Goal: Information Seeking & Learning: Learn about a topic

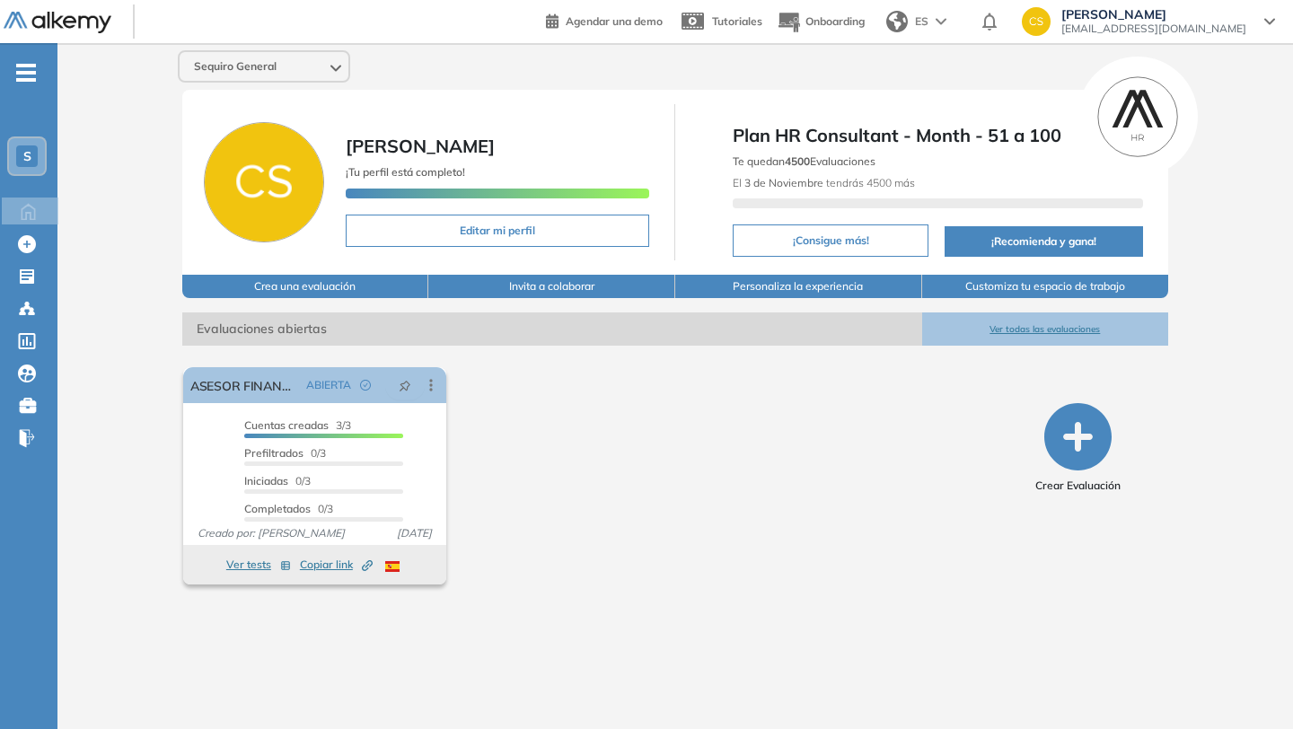
click at [328, 334] on span "Evaluaciones abiertas" at bounding box center [552, 329] width 740 height 33
click at [314, 391] on span "ABIERTA" at bounding box center [328, 385] width 45 height 16
click at [257, 560] on button "Ver tests" at bounding box center [258, 565] width 65 height 22
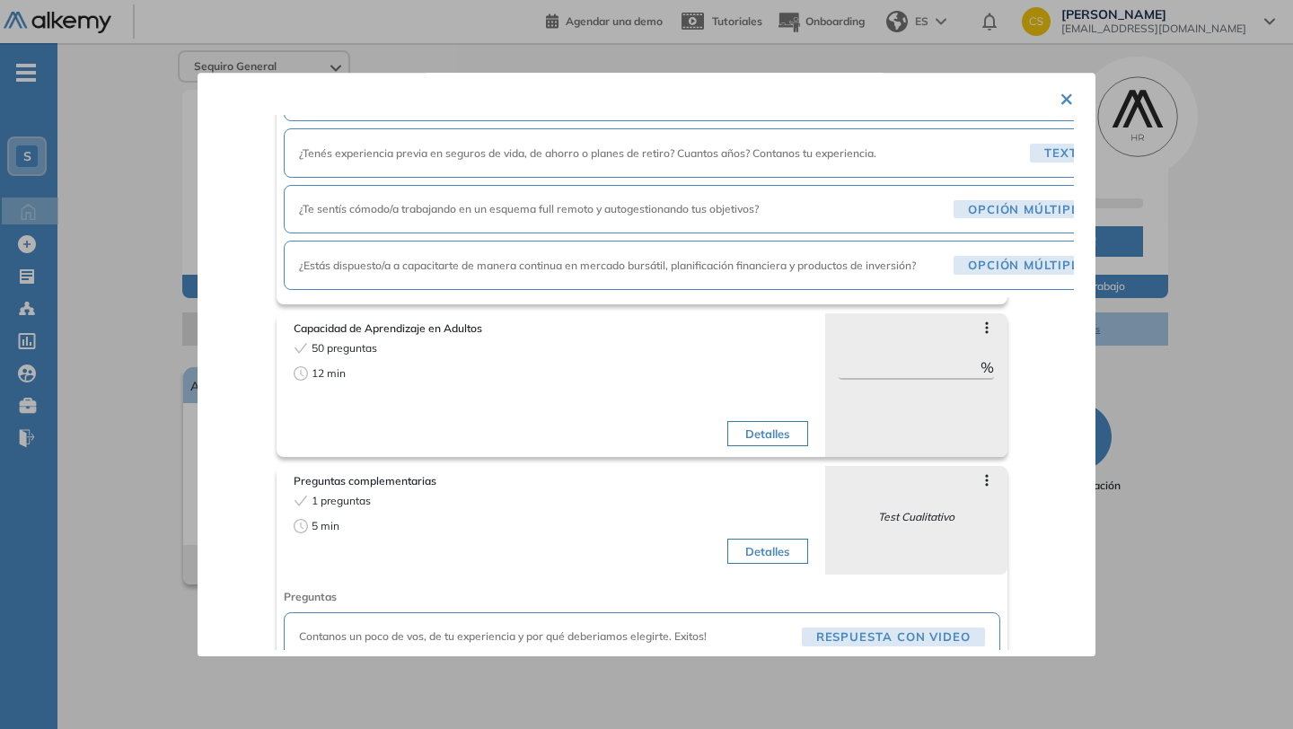
scroll to position [472, 0]
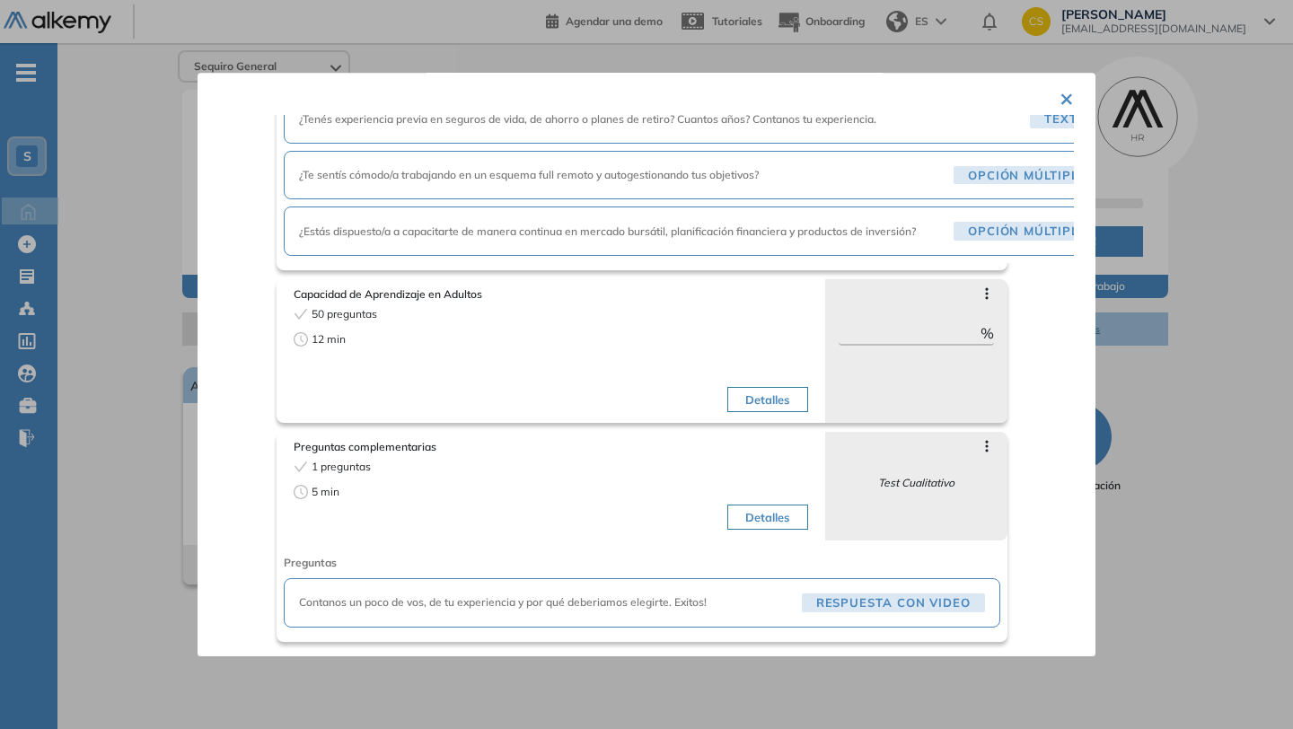
click at [1049, 103] on div "× ASESOR FINANCIERO Tests seleccionados: 3 Duración total: 17 min Preguntas de …" at bounding box center [647, 365] width 898 height 584
click at [1060, 98] on button "×" at bounding box center [1067, 97] width 14 height 35
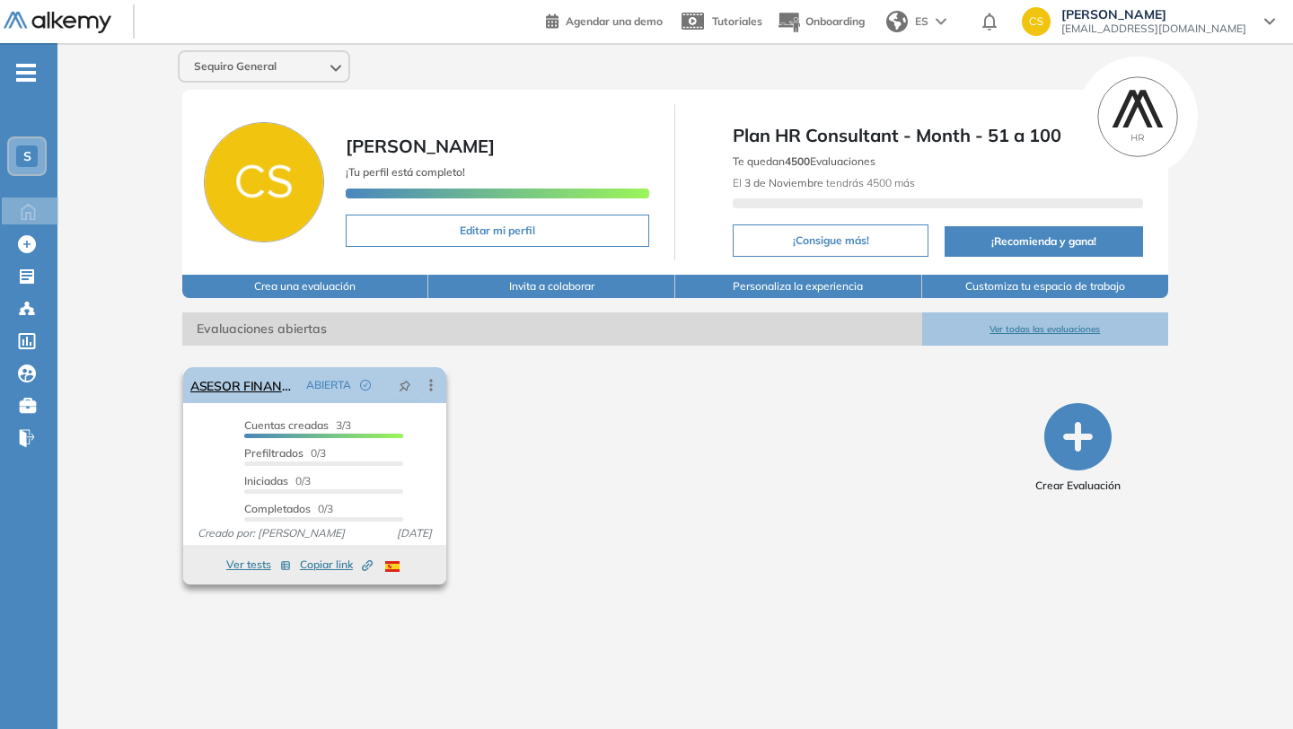
click at [437, 392] on icon at bounding box center [431, 385] width 18 height 18
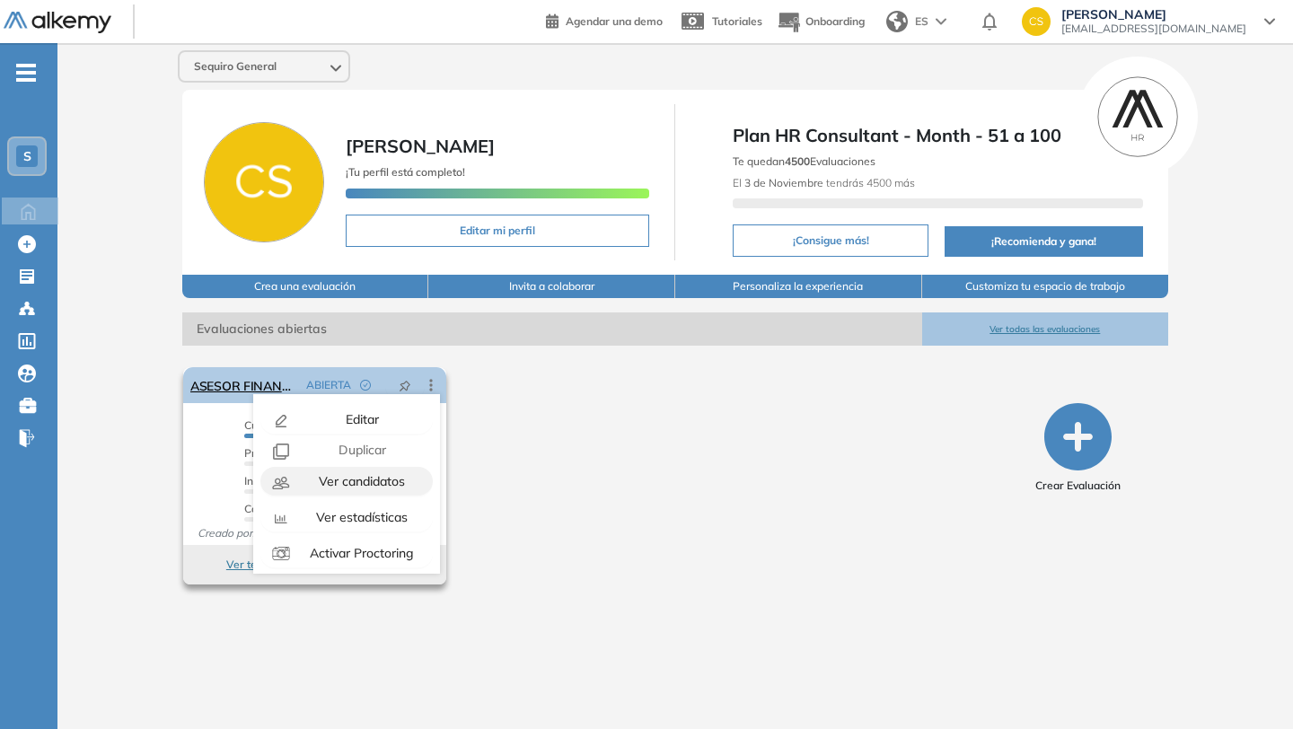
click at [380, 470] on button "Ver candidatos" at bounding box center [346, 481] width 172 height 29
click at [375, 485] on span "Ver candidatos" at bounding box center [360, 481] width 90 height 16
click at [362, 487] on span "Ver candidatos" at bounding box center [360, 481] width 90 height 16
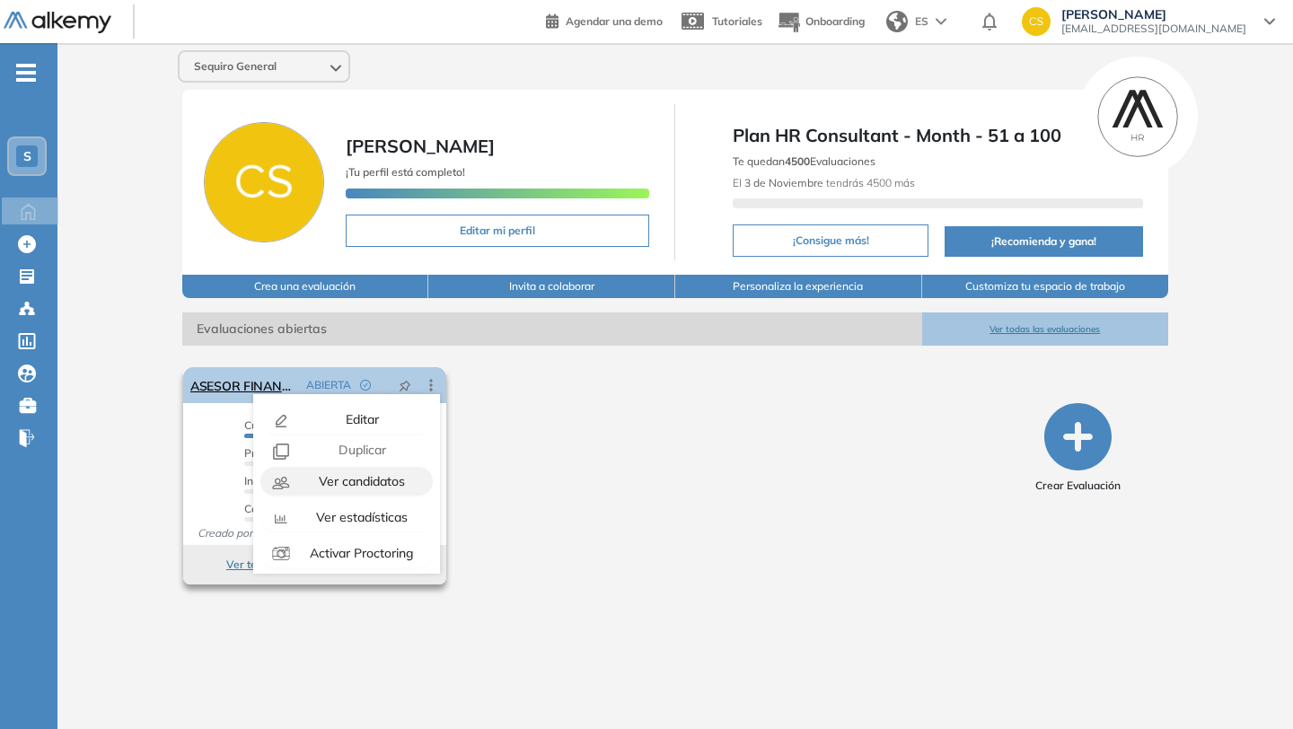
click at [362, 487] on span "Ver candidatos" at bounding box center [360, 481] width 90 height 16
click at [338, 614] on div "Sequiro General [PERSON_NAME] ¡Tu perfil está completo! Editar mi perfil Plan H…" at bounding box center [675, 372] width 1236 height 658
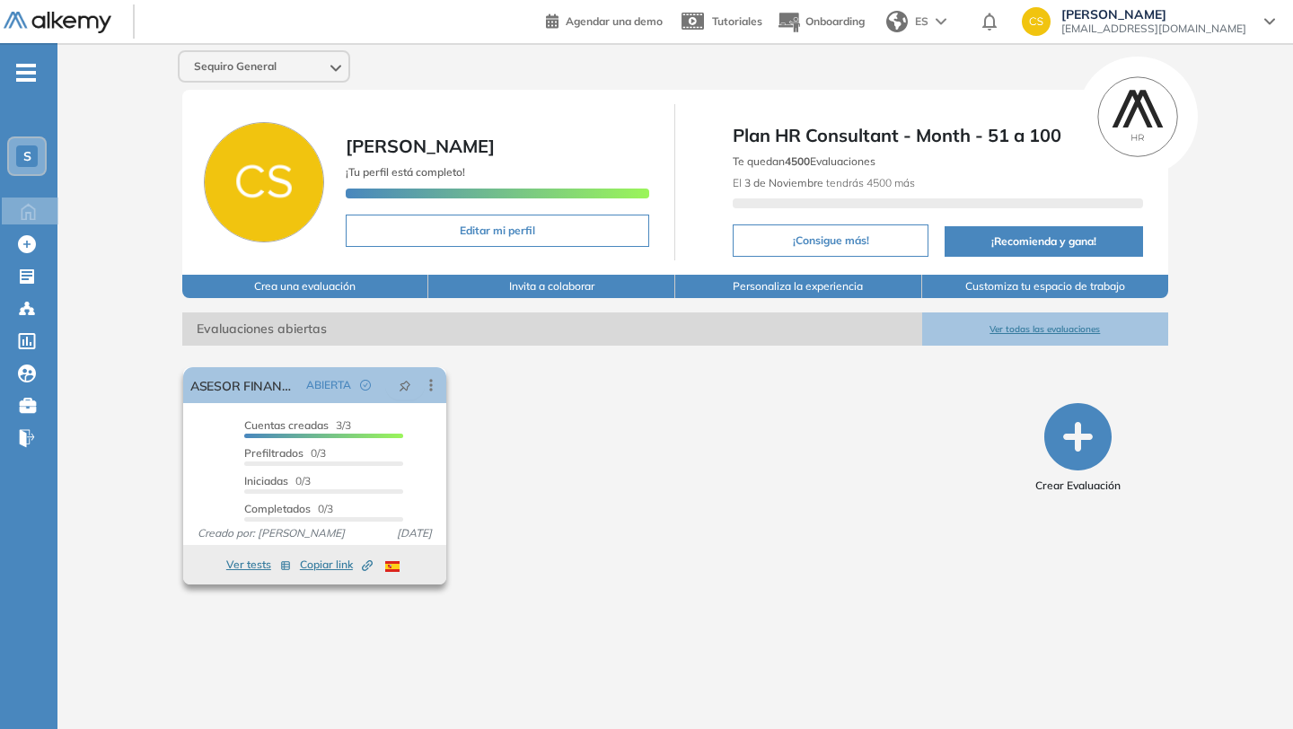
click at [241, 562] on button "Ver tests" at bounding box center [258, 565] width 65 height 22
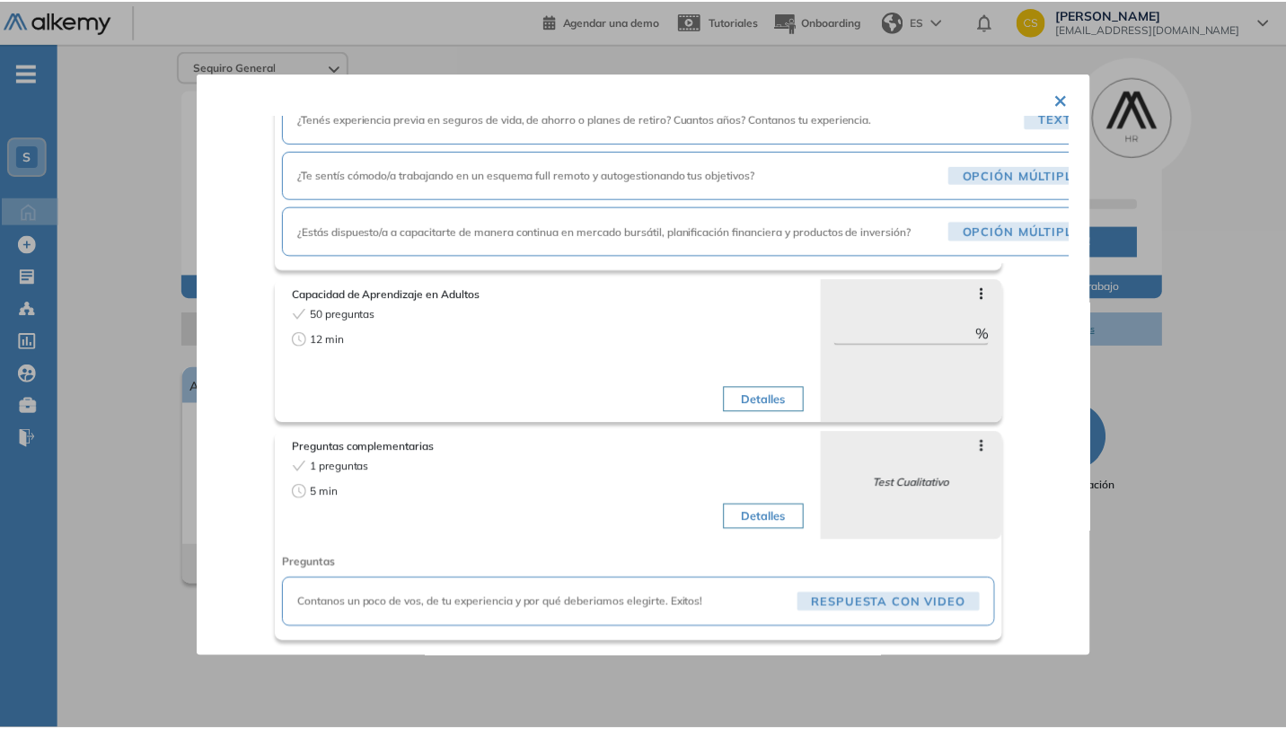
scroll to position [472, 40]
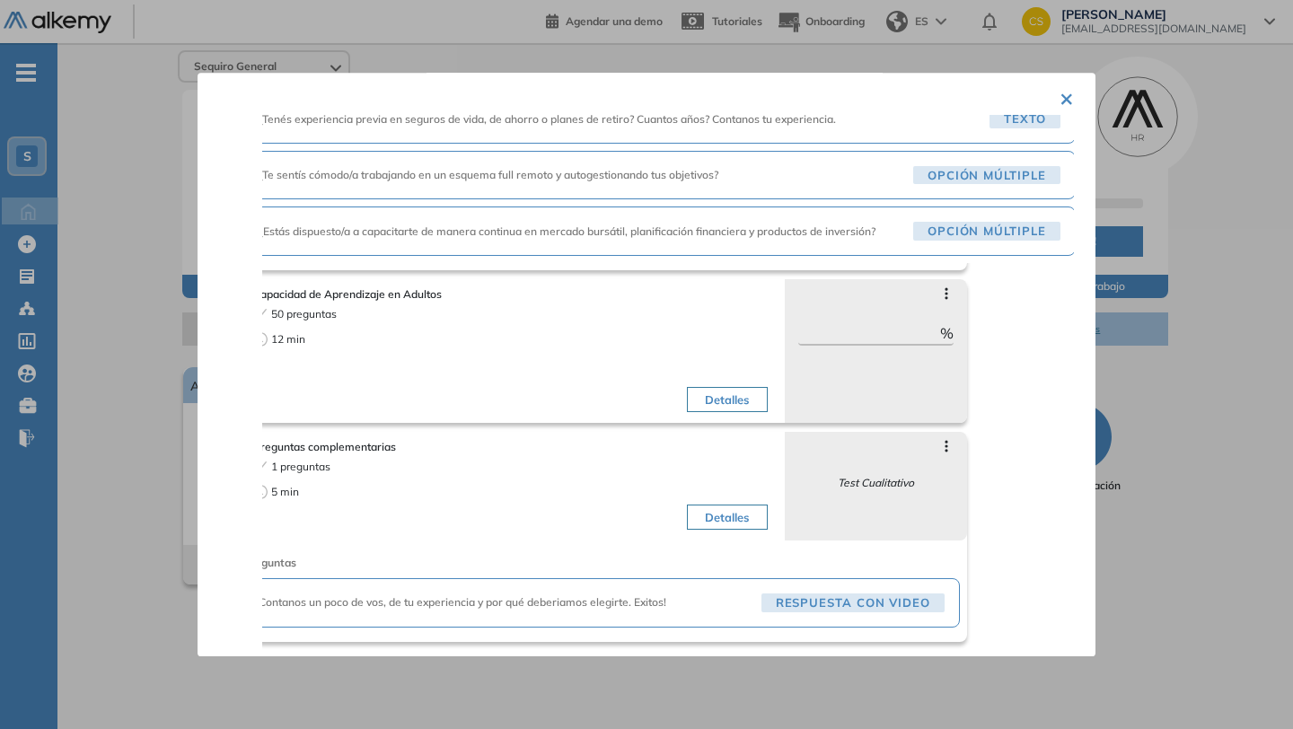
click at [938, 236] on div "¿Estás dispuesto/a a capacitarte de manera continua en mercado bursátil, planif…" at bounding box center [659, 231] width 833 height 49
click at [1130, 425] on div at bounding box center [646, 364] width 1293 height 729
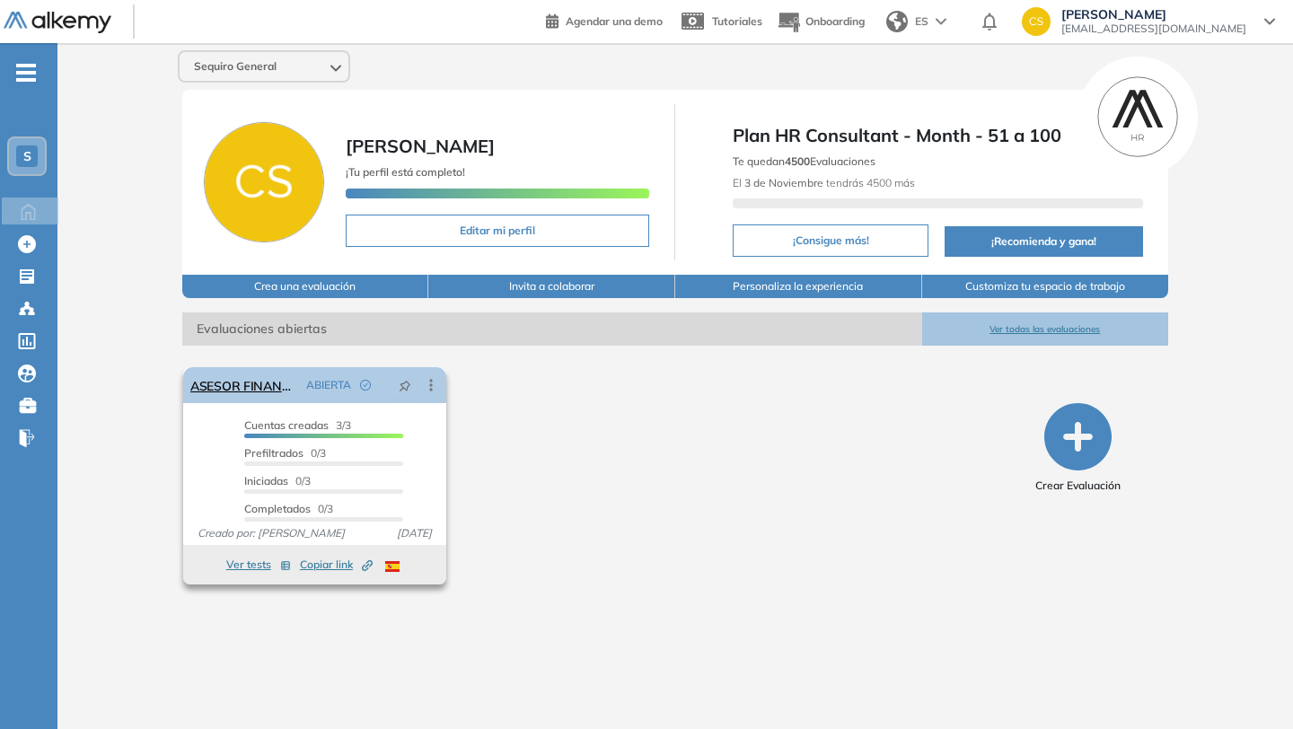
click at [430, 380] on icon at bounding box center [431, 386] width 3 height 12
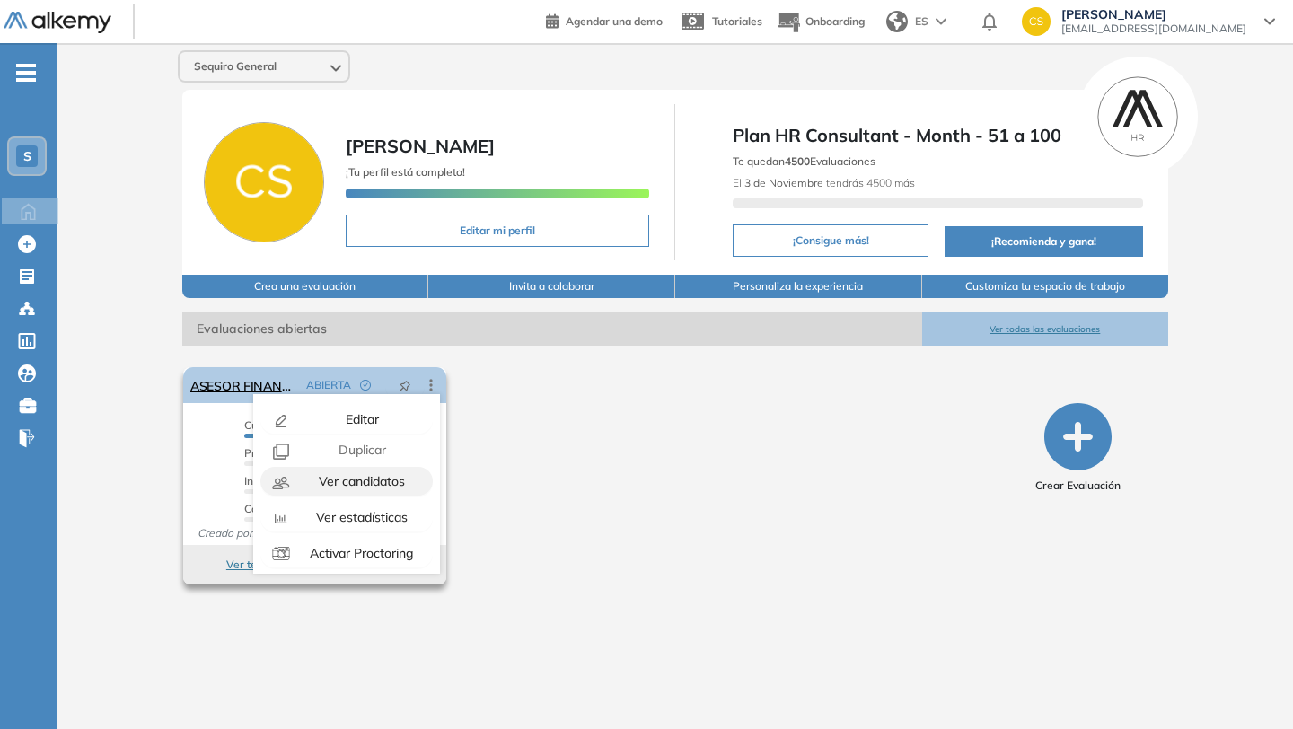
click at [402, 478] on span "Ver candidatos" at bounding box center [360, 481] width 90 height 16
click at [381, 484] on span "Ver candidatos" at bounding box center [360, 481] width 90 height 16
click at [375, 484] on span "Ver candidatos" at bounding box center [360, 481] width 90 height 16
click at [567, 582] on div "El proctoring será activado ¡Importante!: Los usuarios que ya realizaron la eva…" at bounding box center [592, 476] width 833 height 232
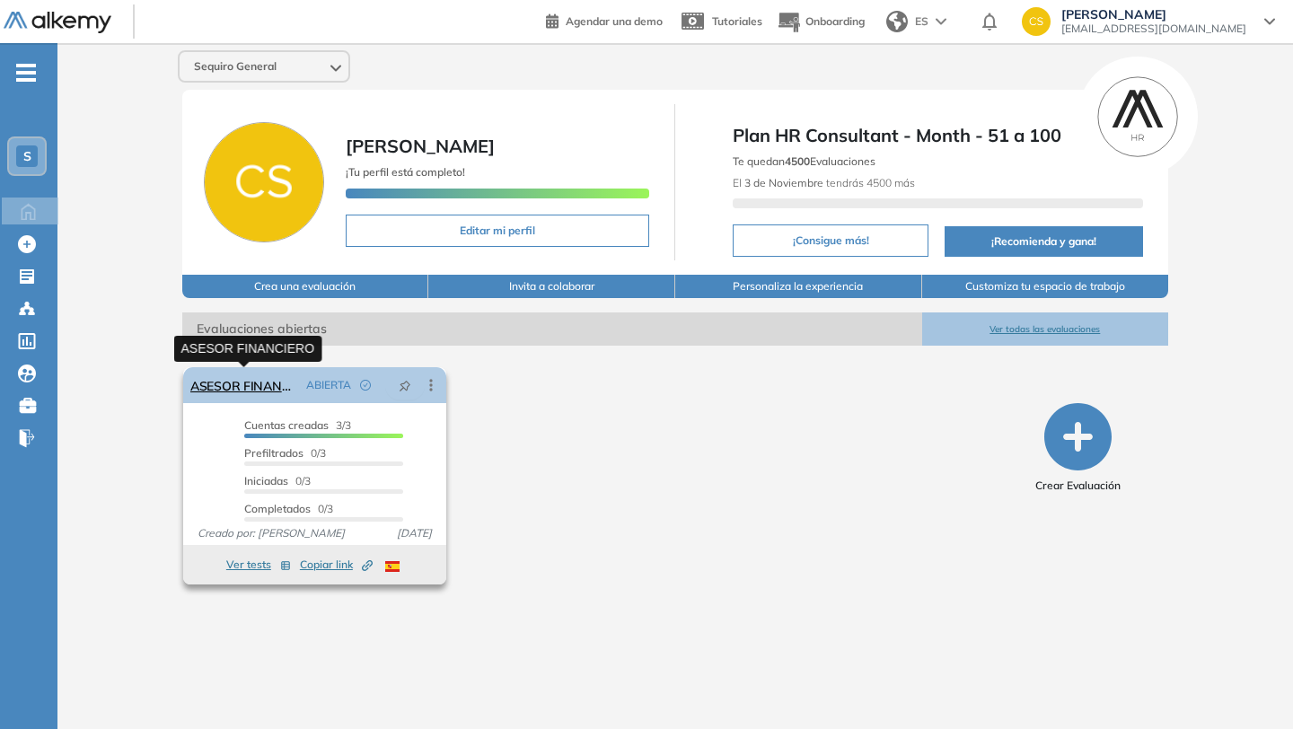
click at [269, 391] on link "ASESOR FINANCIERO" at bounding box center [244, 385] width 109 height 36
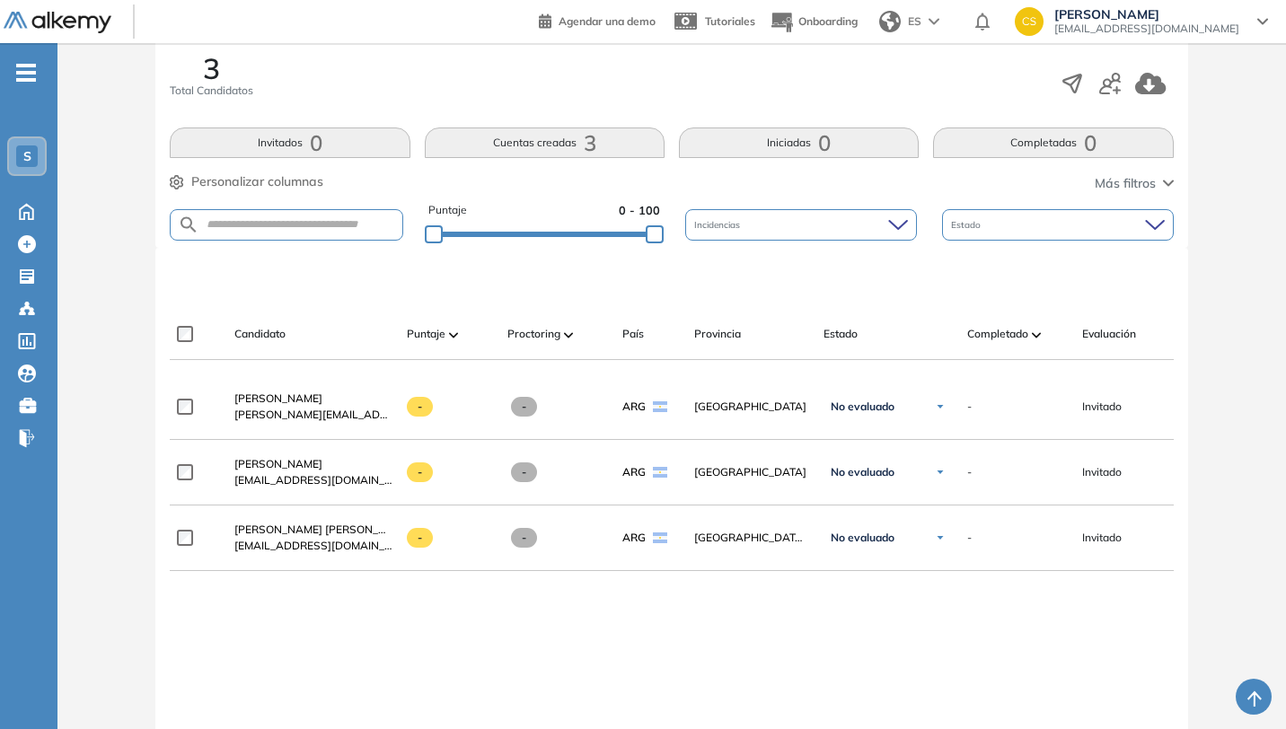
scroll to position [298, 0]
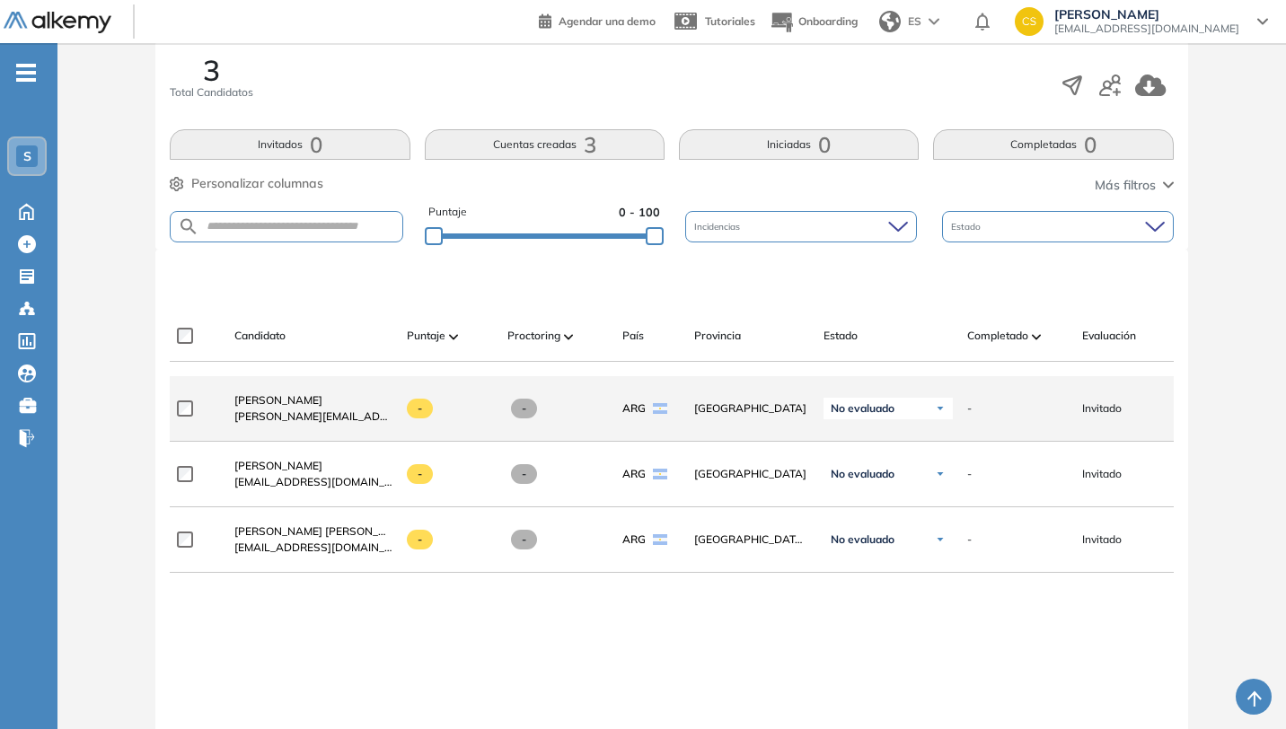
click at [946, 414] on img at bounding box center [940, 408] width 11 height 11
click at [945, 414] on img at bounding box center [940, 408] width 11 height 11
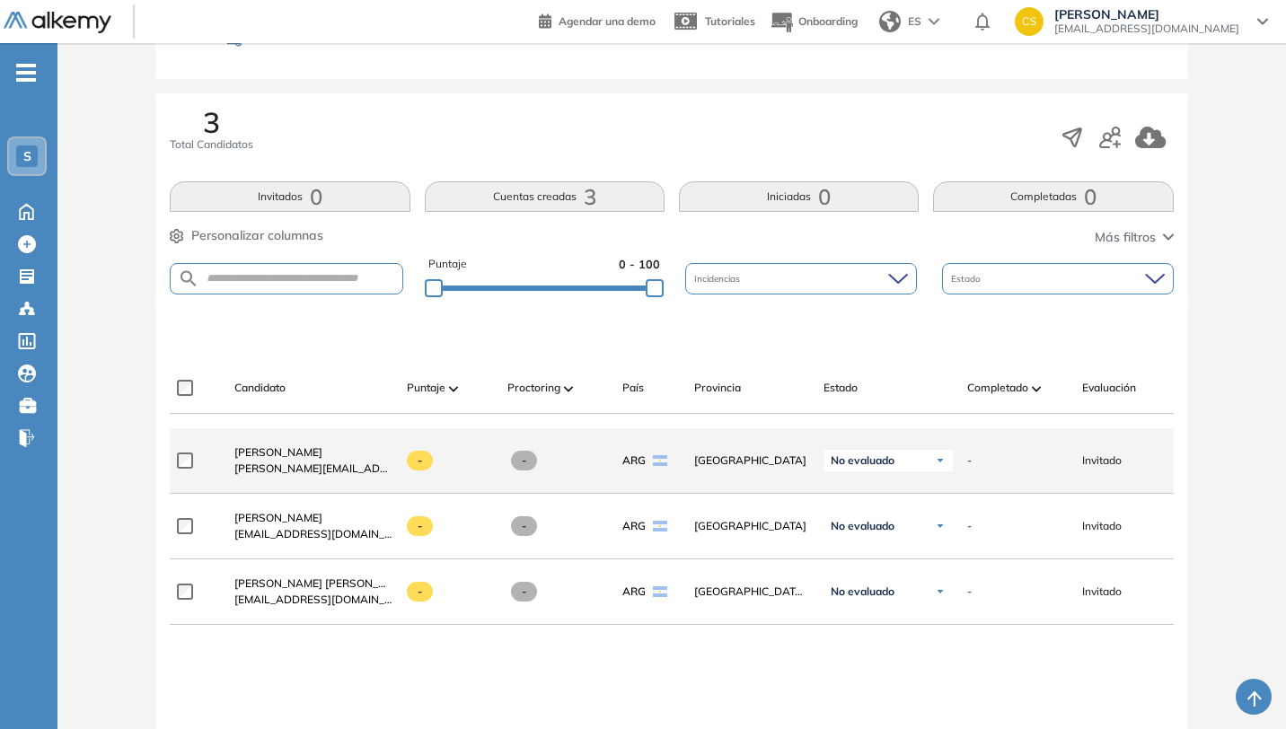
scroll to position [225, 0]
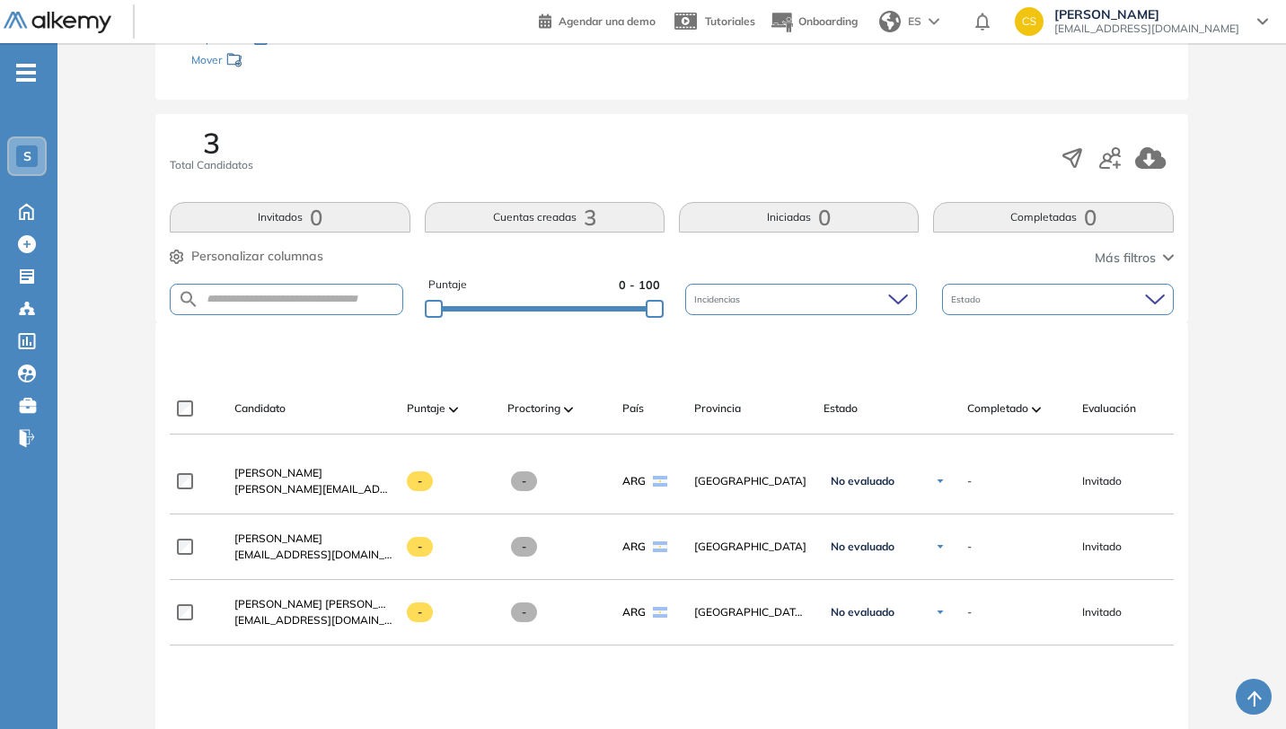
click at [595, 217] on span "3" at bounding box center [590, 217] width 13 height 0
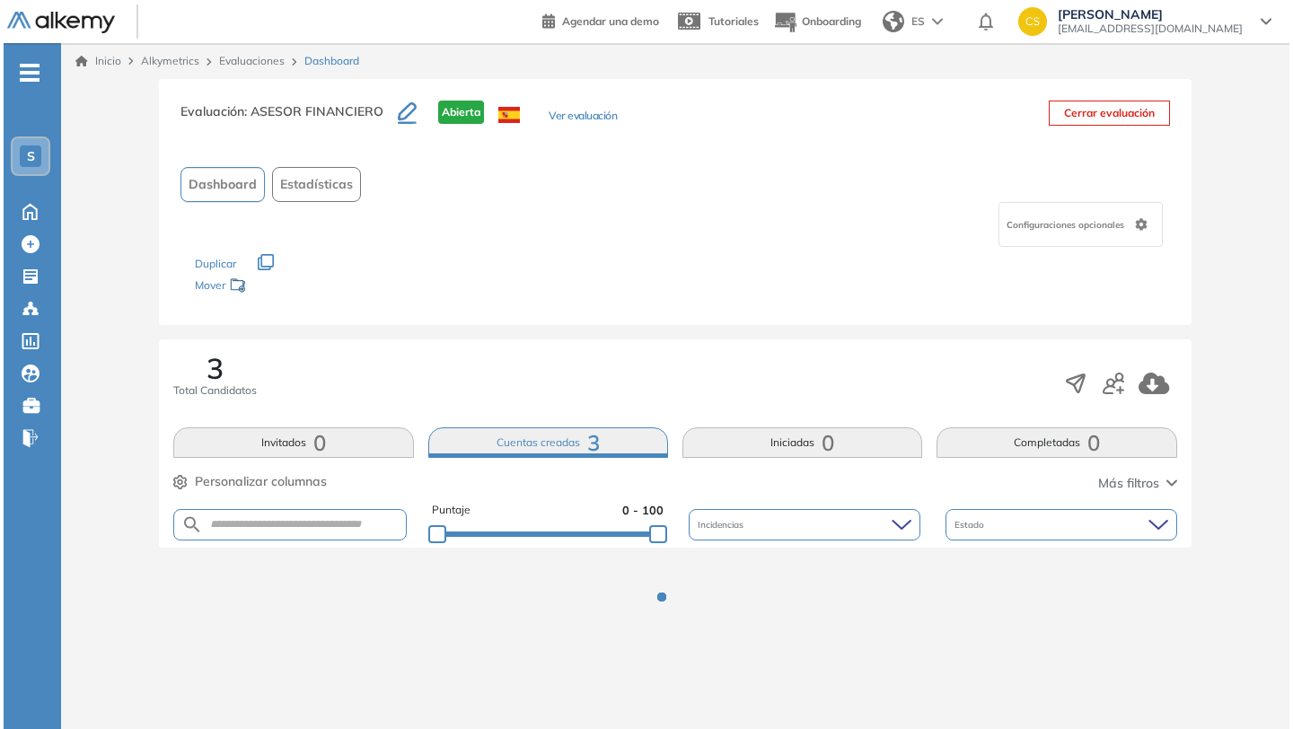
scroll to position [0, 0]
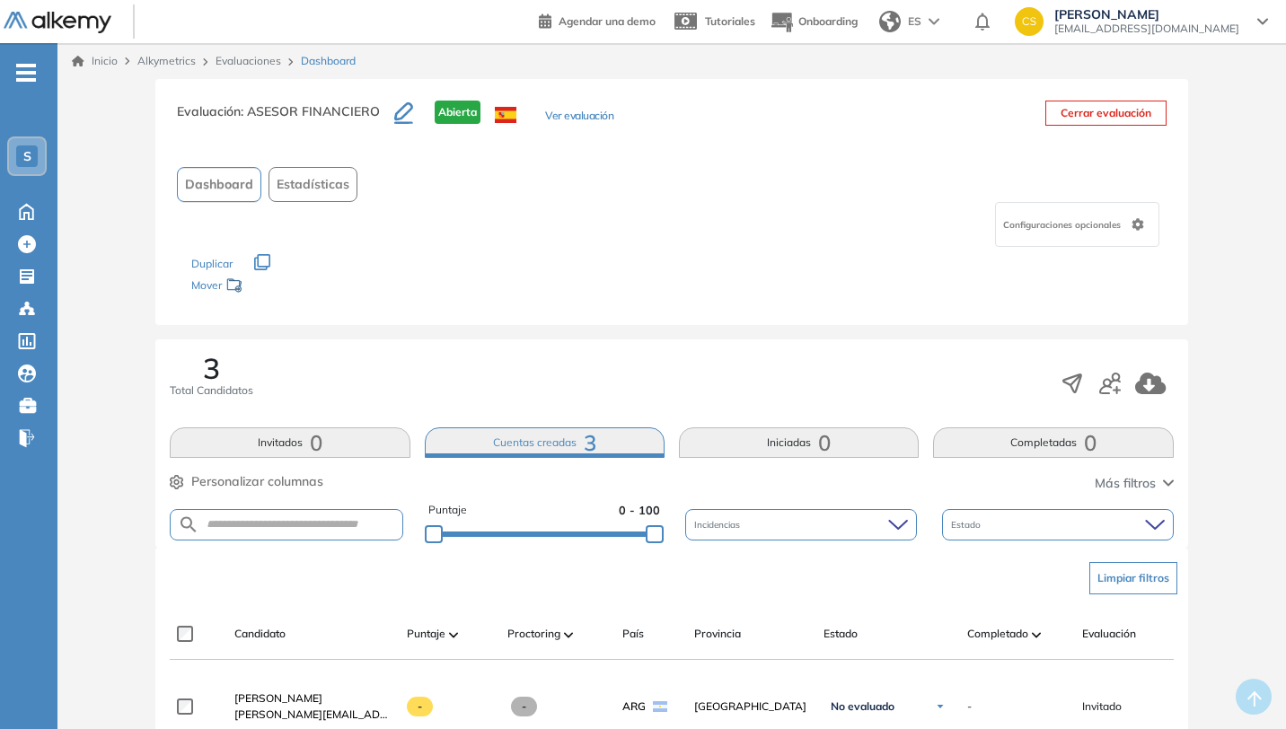
click at [802, 448] on button "Iniciadas 0" at bounding box center [799, 443] width 240 height 31
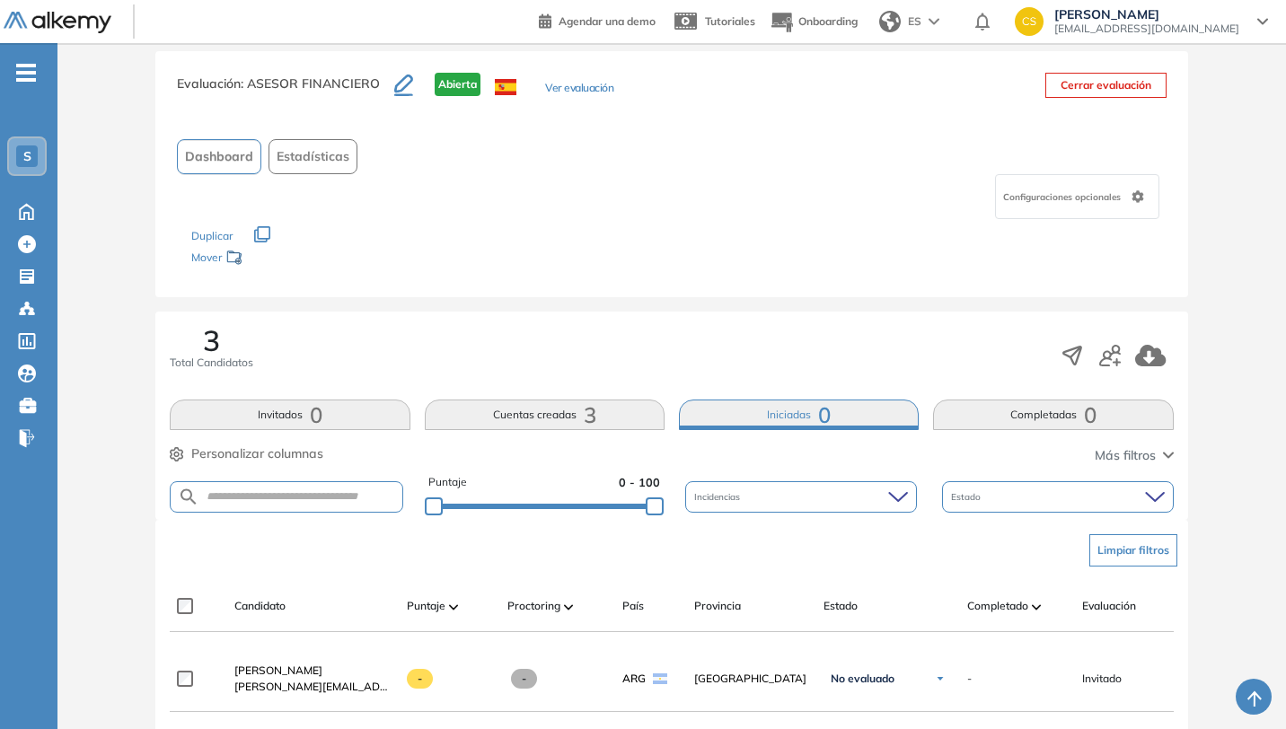
scroll to position [256, 0]
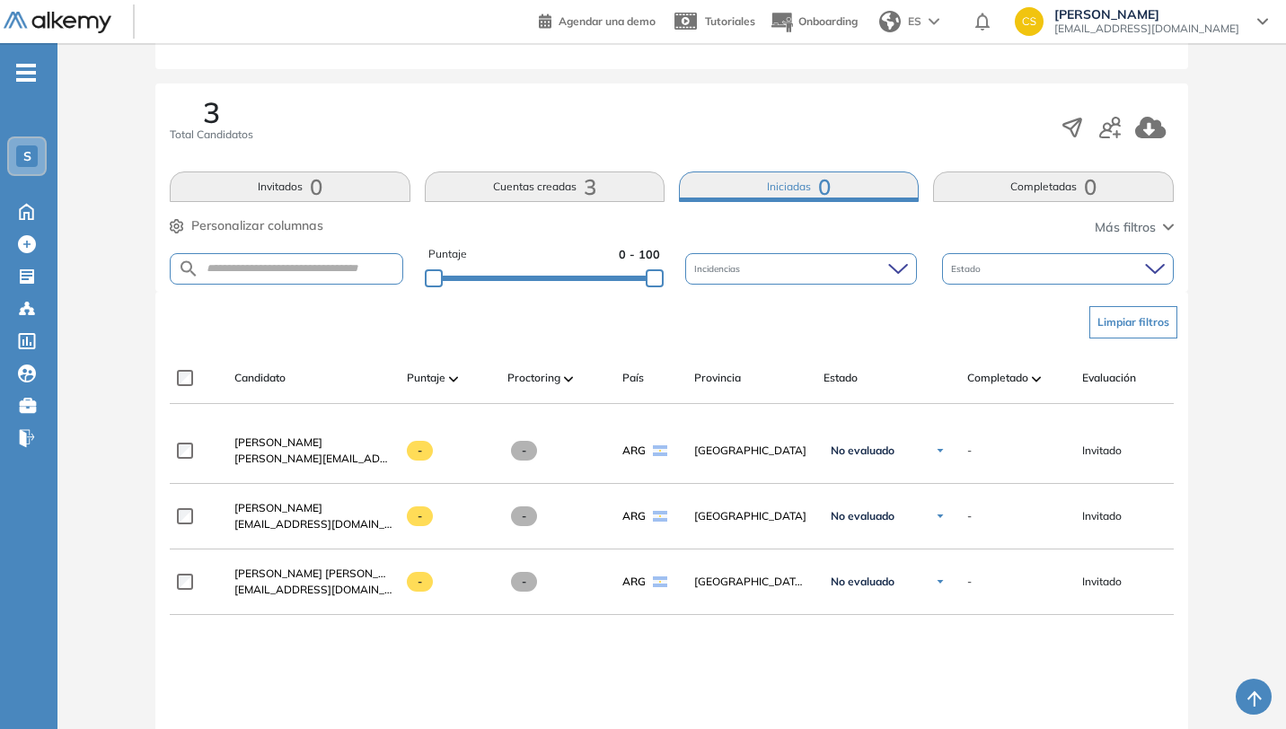
click at [1019, 199] on button "Completadas 0" at bounding box center [1053, 187] width 240 height 31
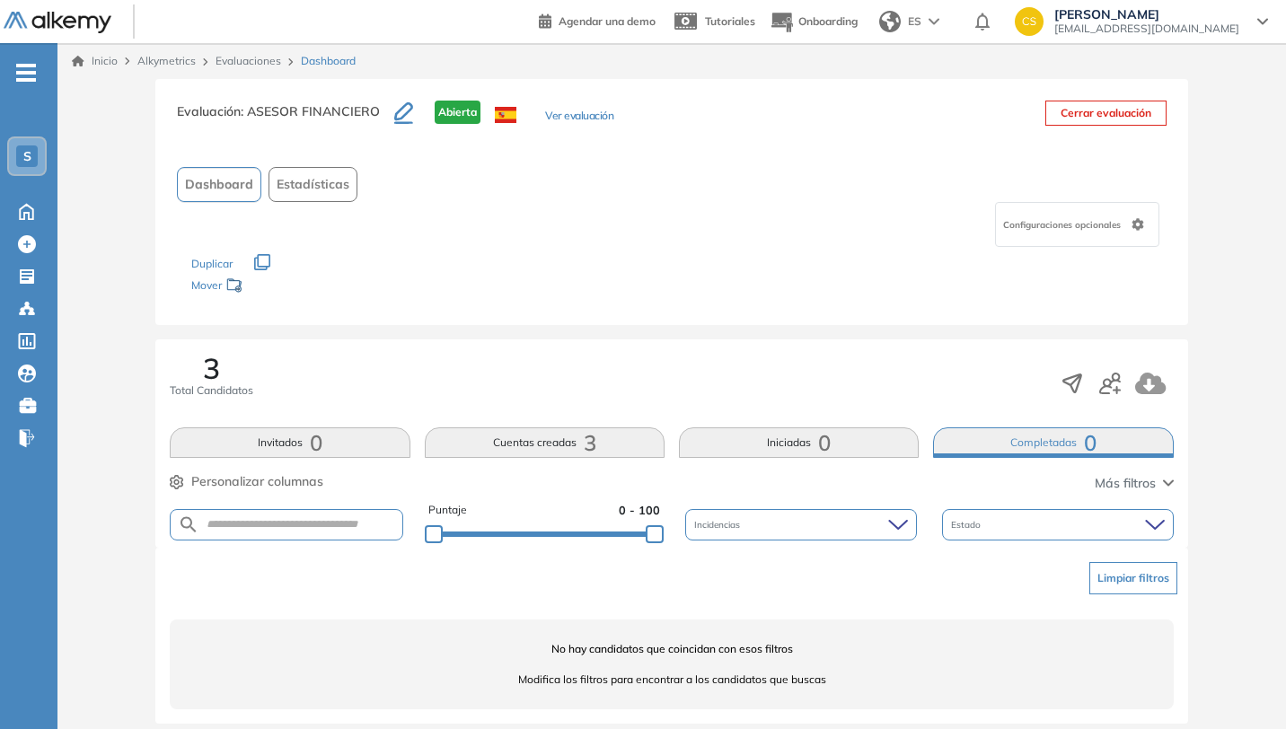
scroll to position [15, 0]
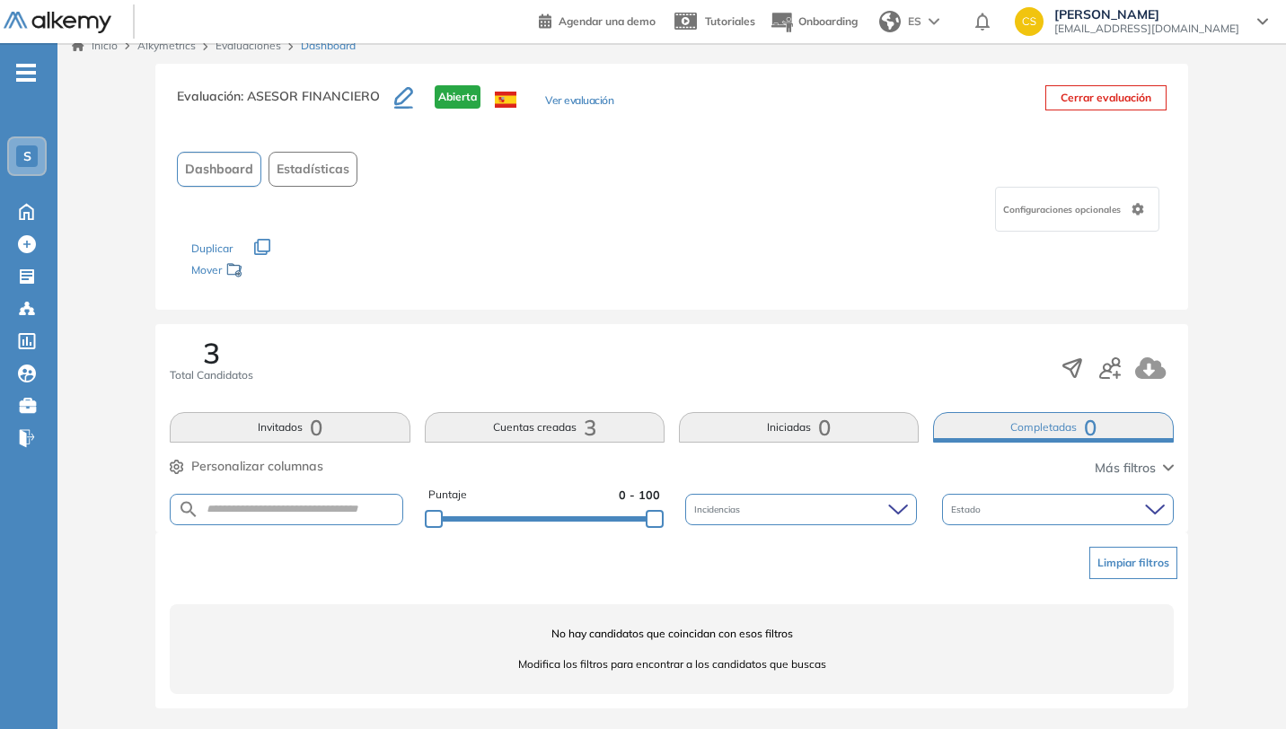
click at [778, 415] on button "Iniciadas 0" at bounding box center [799, 427] width 240 height 31
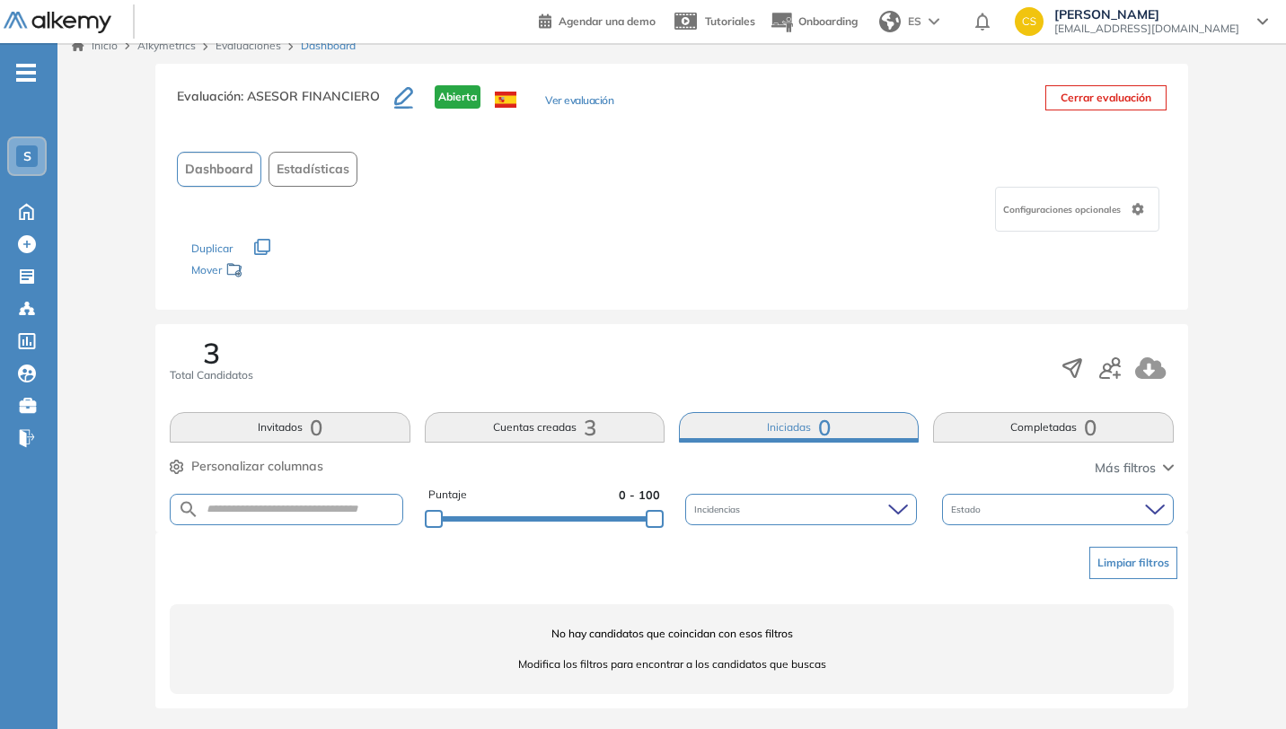
click at [515, 424] on button "Cuentas creadas 3" at bounding box center [545, 427] width 240 height 31
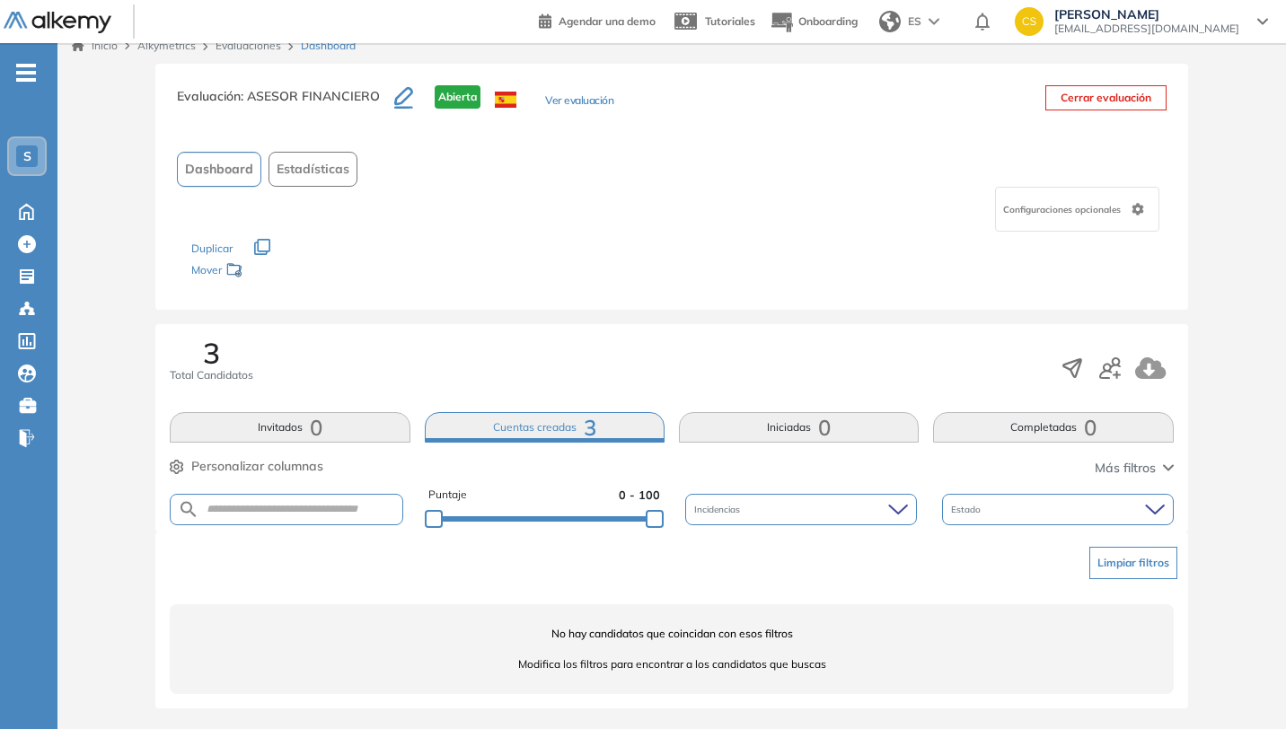
click at [503, 432] on button "Cuentas creadas 3" at bounding box center [545, 427] width 240 height 31
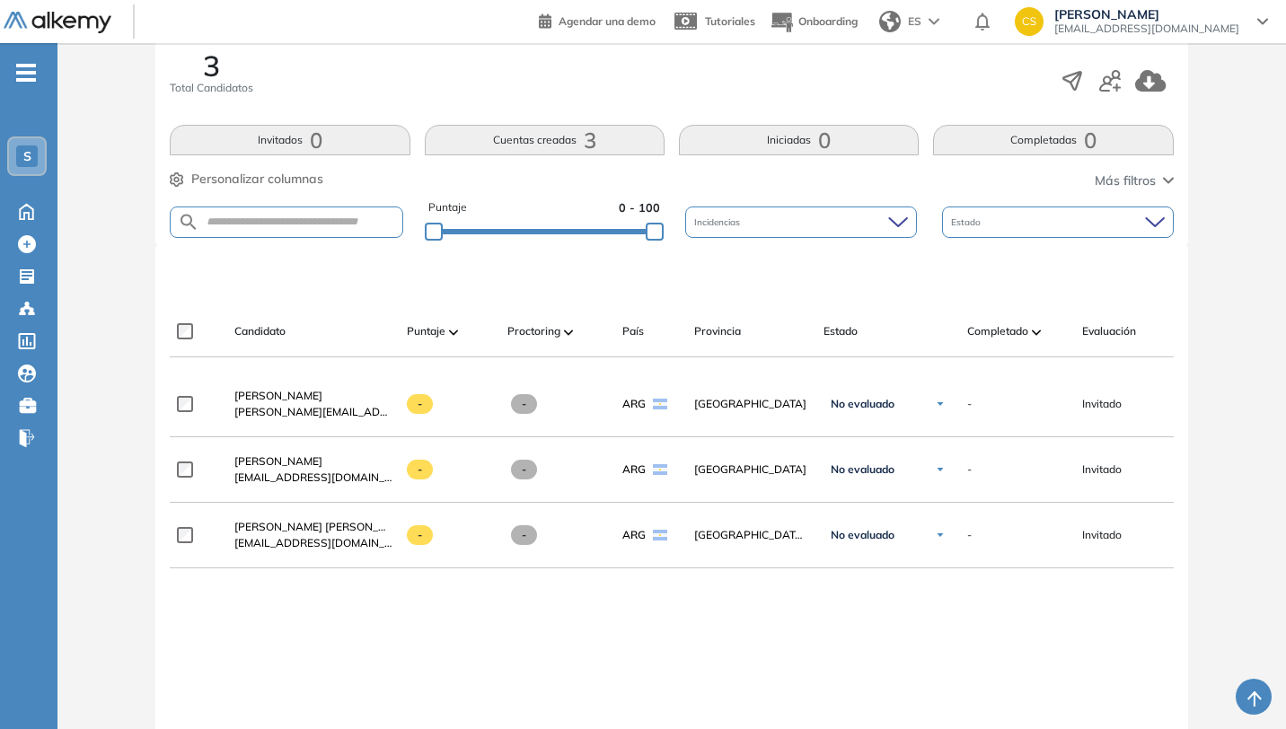
scroll to position [307, 0]
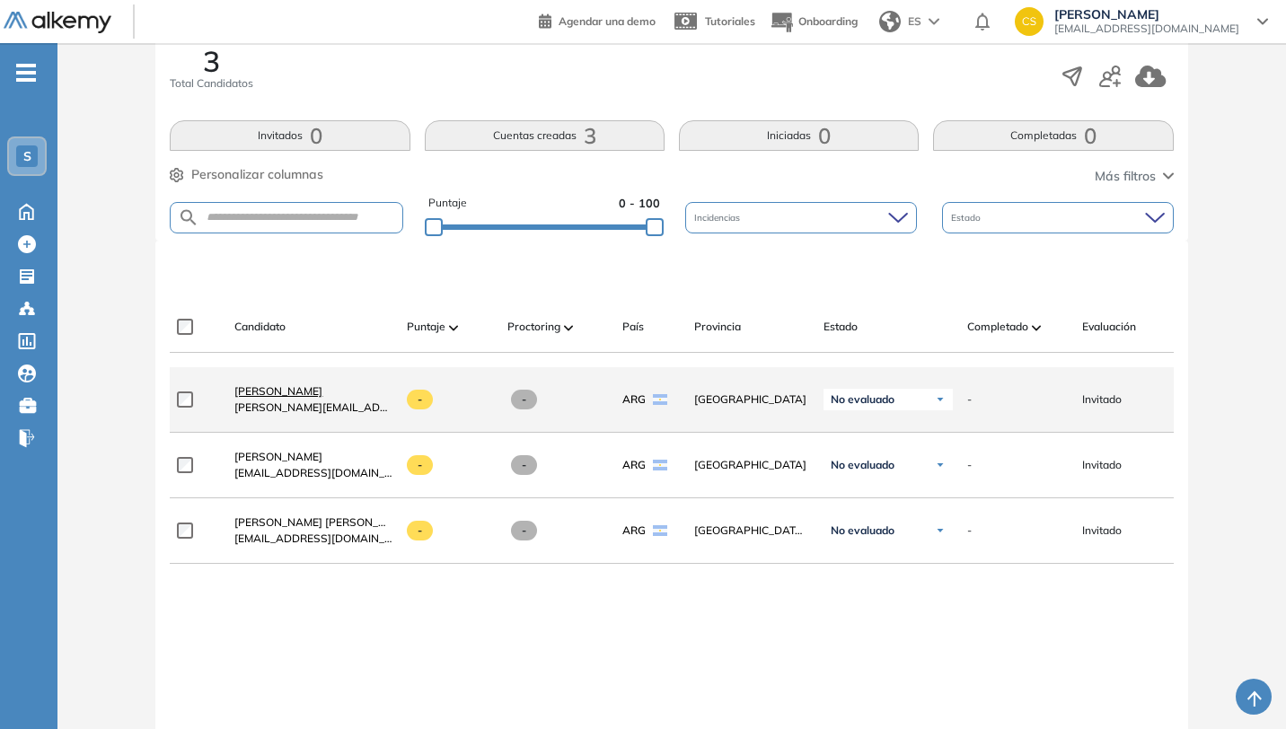
click at [316, 398] on span "[PERSON_NAME]" at bounding box center [278, 390] width 88 height 13
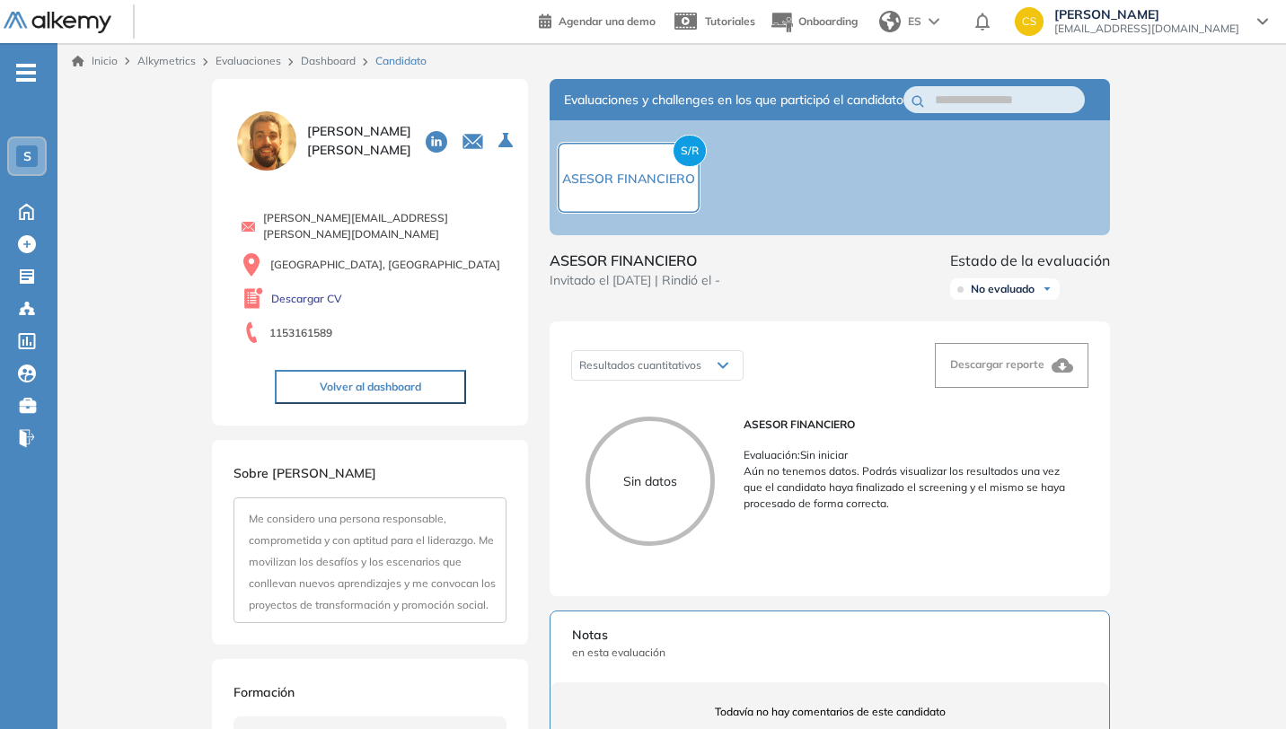
click at [1024, 296] on span "No evaluado" at bounding box center [1003, 289] width 64 height 14
click at [296, 293] on link "Descargar CV" at bounding box center [306, 299] width 71 height 16
click at [616, 187] on span "ASESOR FINANCIERO" at bounding box center [628, 179] width 133 height 16
click at [691, 163] on span "S/R" at bounding box center [690, 151] width 34 height 32
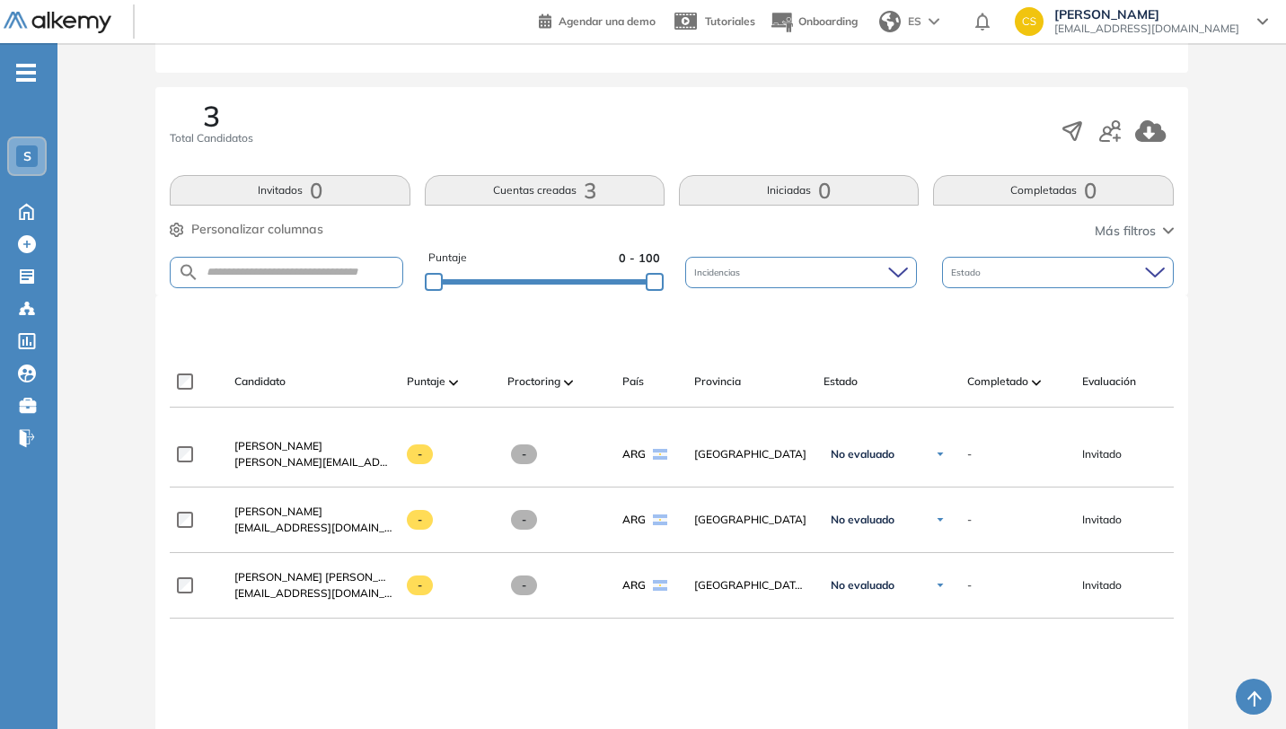
scroll to position [278, 0]
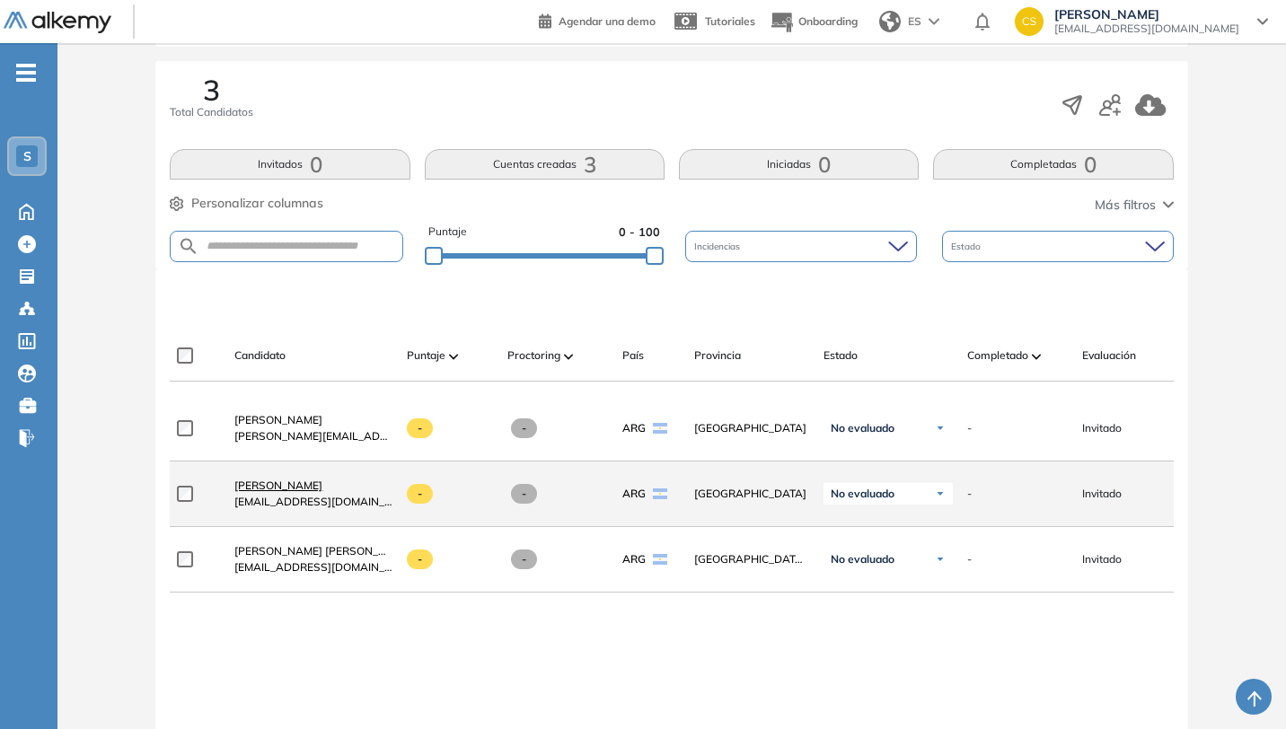
click at [310, 492] on span "[PERSON_NAME]" at bounding box center [278, 485] width 88 height 13
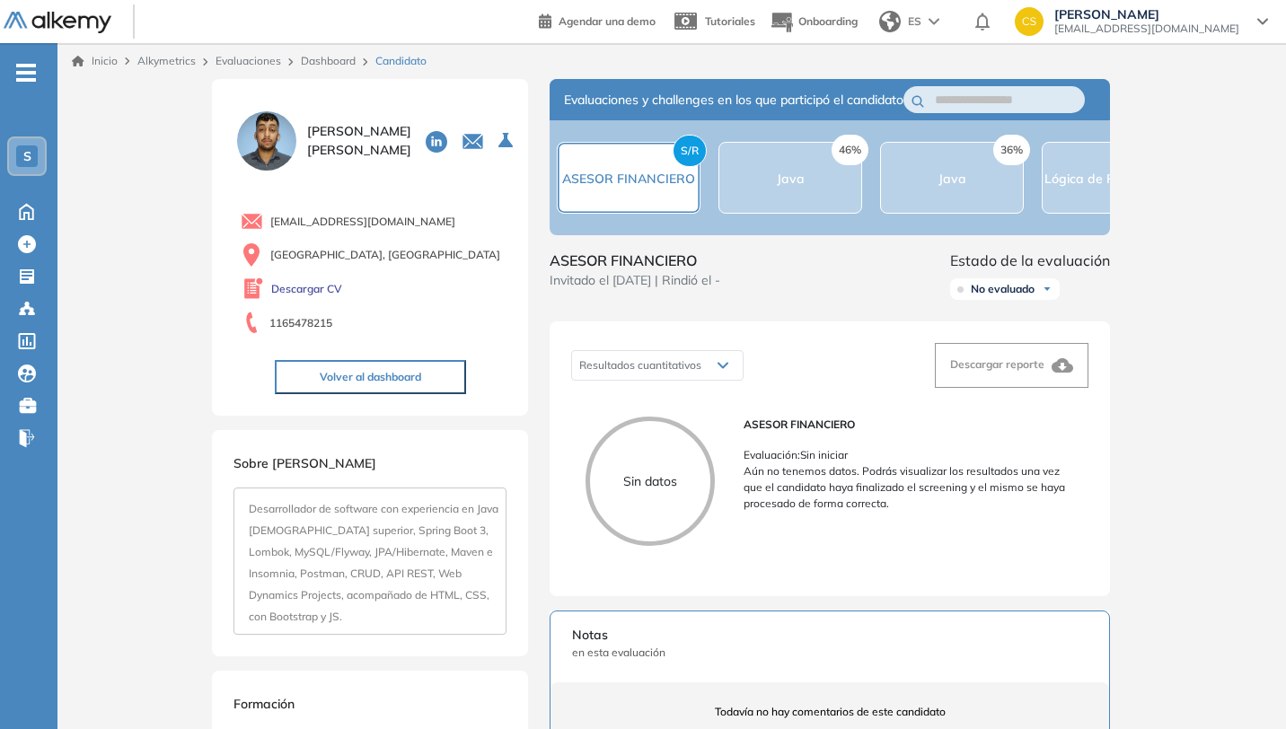
drag, startPoint x: 990, startPoint y: 255, endPoint x: 1055, endPoint y: 258, distance: 65.6
click at [1055, 258] on div "Evaluaciones y challenges en los que participó el candidato S/R ASESOR FINANCIE…" at bounding box center [830, 553] width 604 height 949
click at [706, 379] on div "Resultados cuantitativos" at bounding box center [657, 365] width 171 height 29
click at [658, 476] on div "Sin datos" at bounding box center [650, 481] width 129 height 129
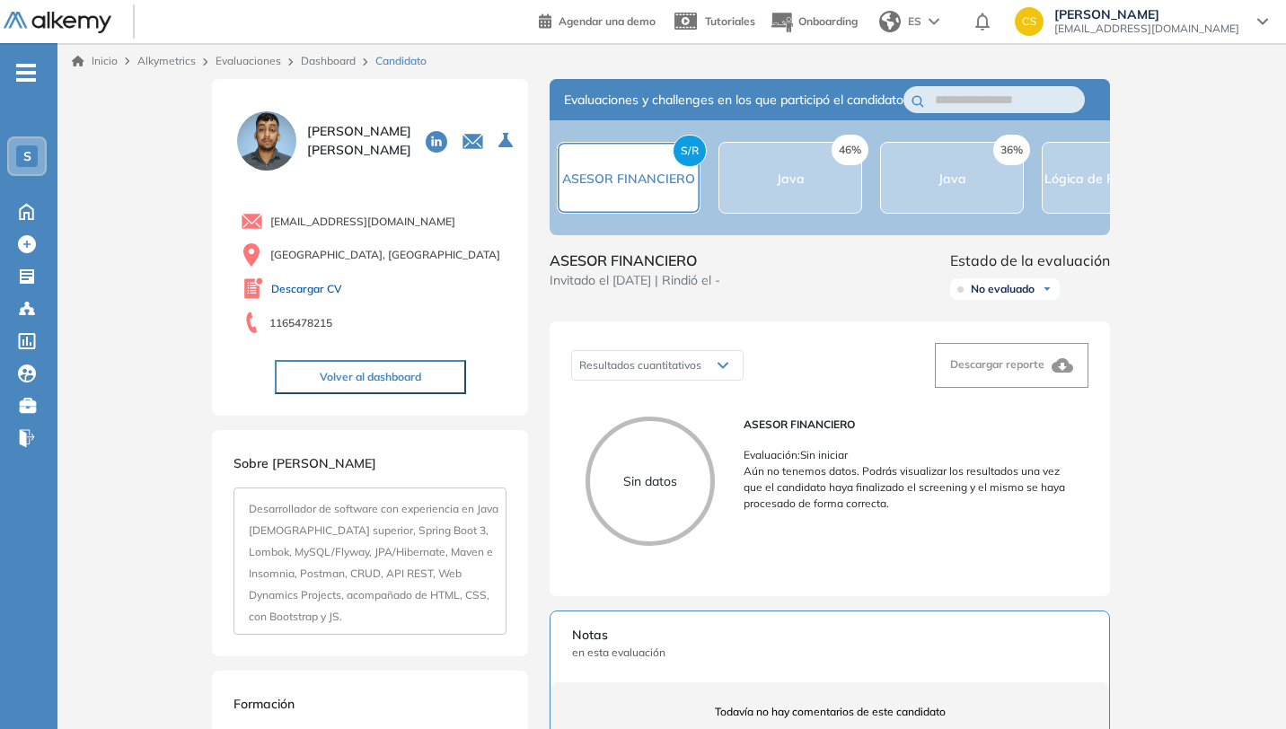
click at [313, 289] on link "Descargar CV" at bounding box center [306, 289] width 71 height 16
click at [628, 187] on span "ASESOR FINANCIERO" at bounding box center [628, 179] width 133 height 16
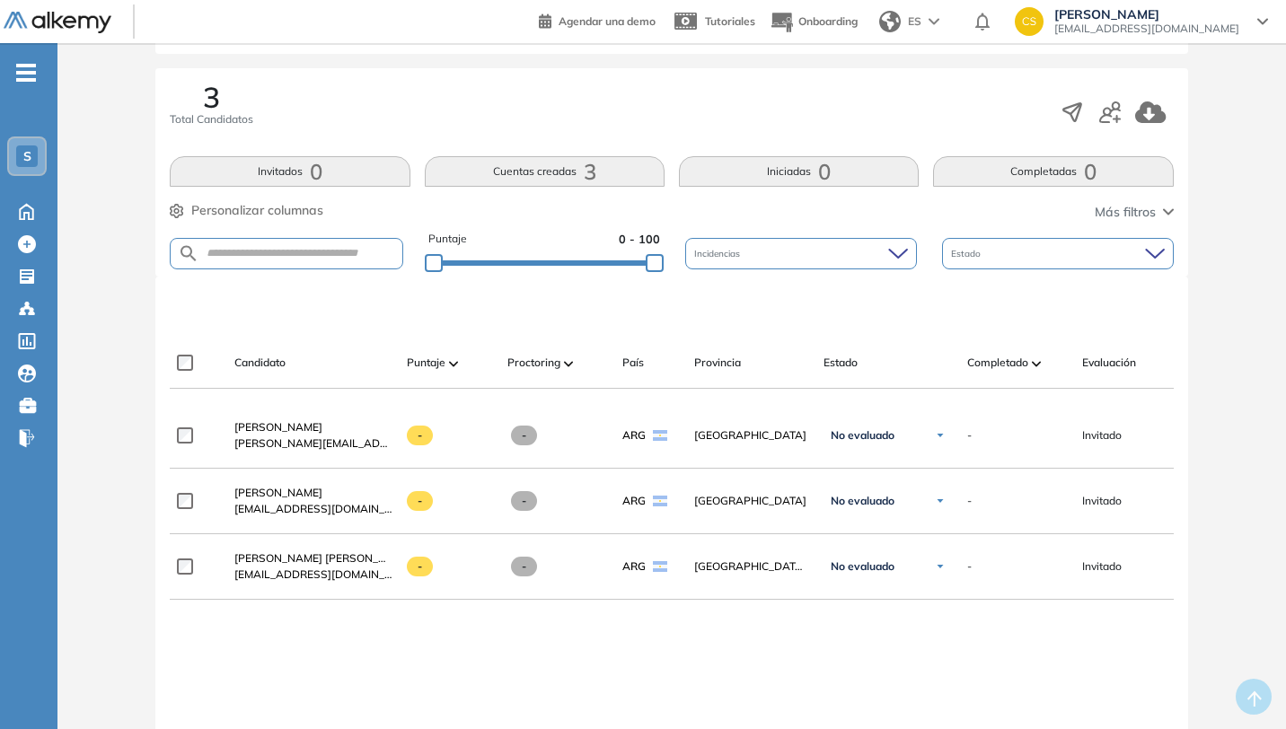
scroll to position [351, 0]
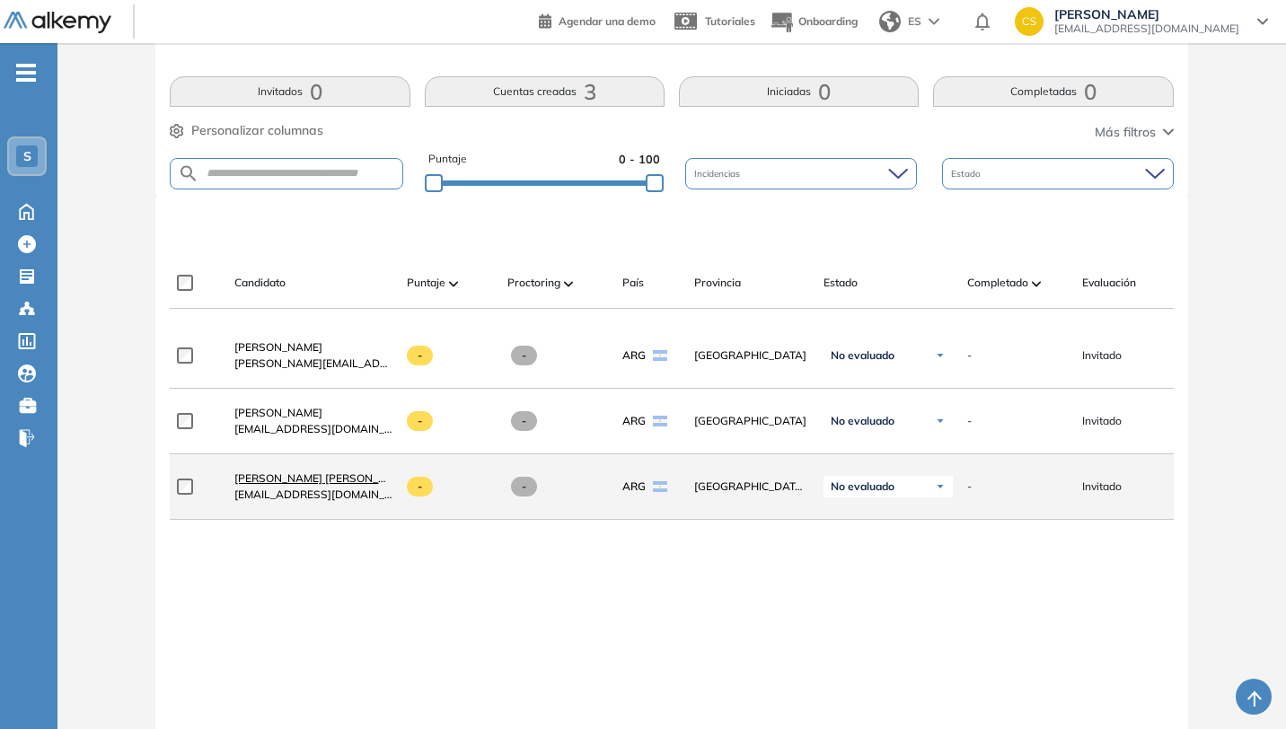
click at [280, 485] on span "[PERSON_NAME] [PERSON_NAME]" at bounding box center [323, 478] width 179 height 13
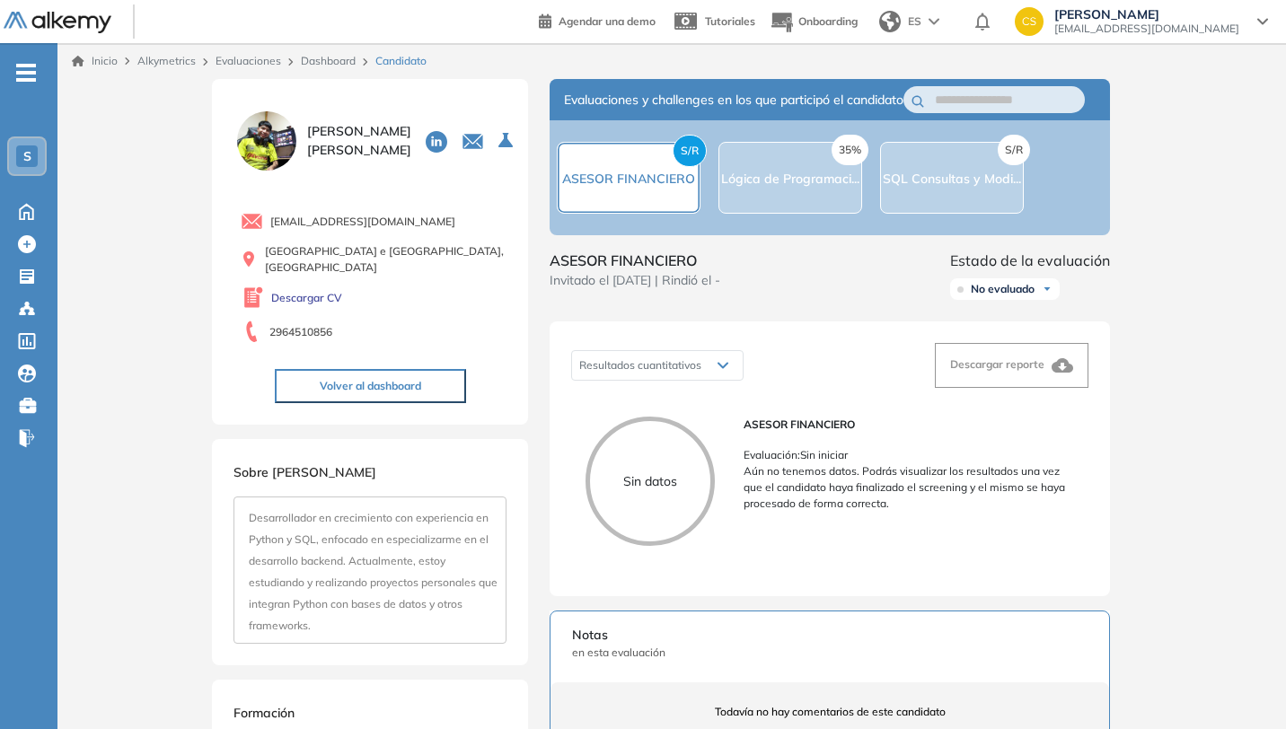
click at [276, 136] on img at bounding box center [267, 141] width 66 height 66
click at [300, 299] on link "Descargar CV" at bounding box center [306, 298] width 71 height 16
